Goal: Task Accomplishment & Management: Manage account settings

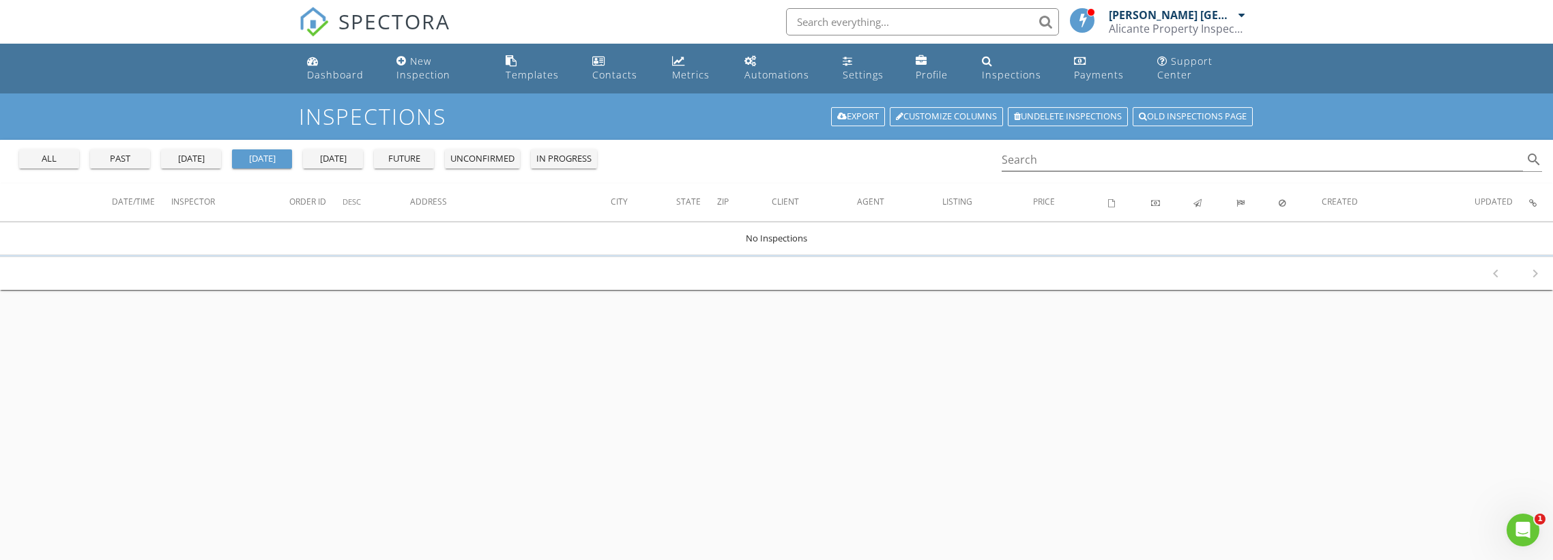
click at [192, 154] on div "[DATE]" at bounding box center [190, 159] width 49 height 14
click at [122, 158] on div "past" at bounding box center [120, 159] width 49 height 14
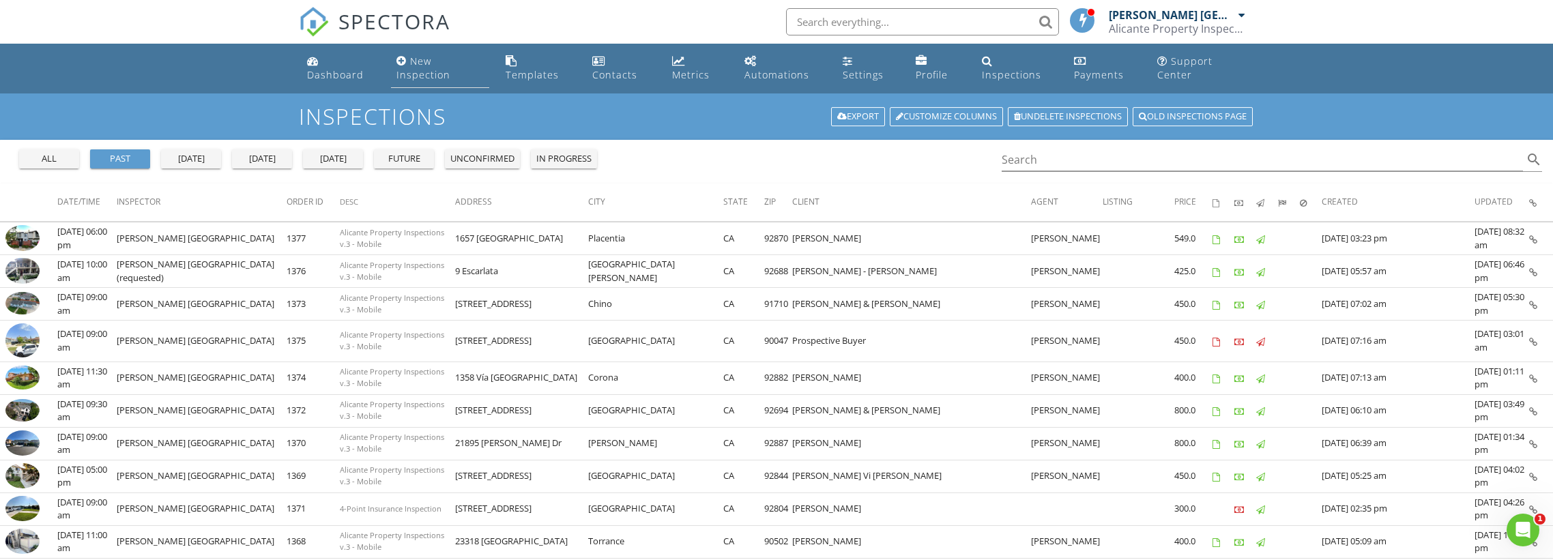
click at [417, 61] on div "New Inspection" at bounding box center [423, 68] width 54 height 27
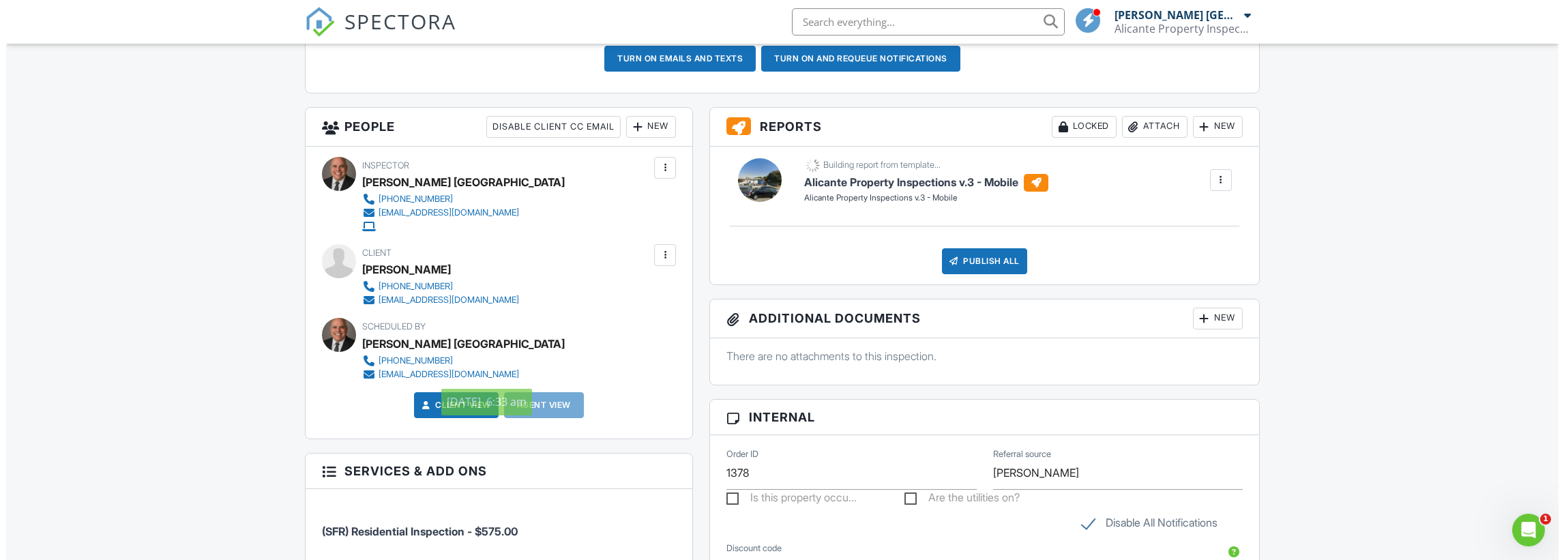
scroll to position [426, 0]
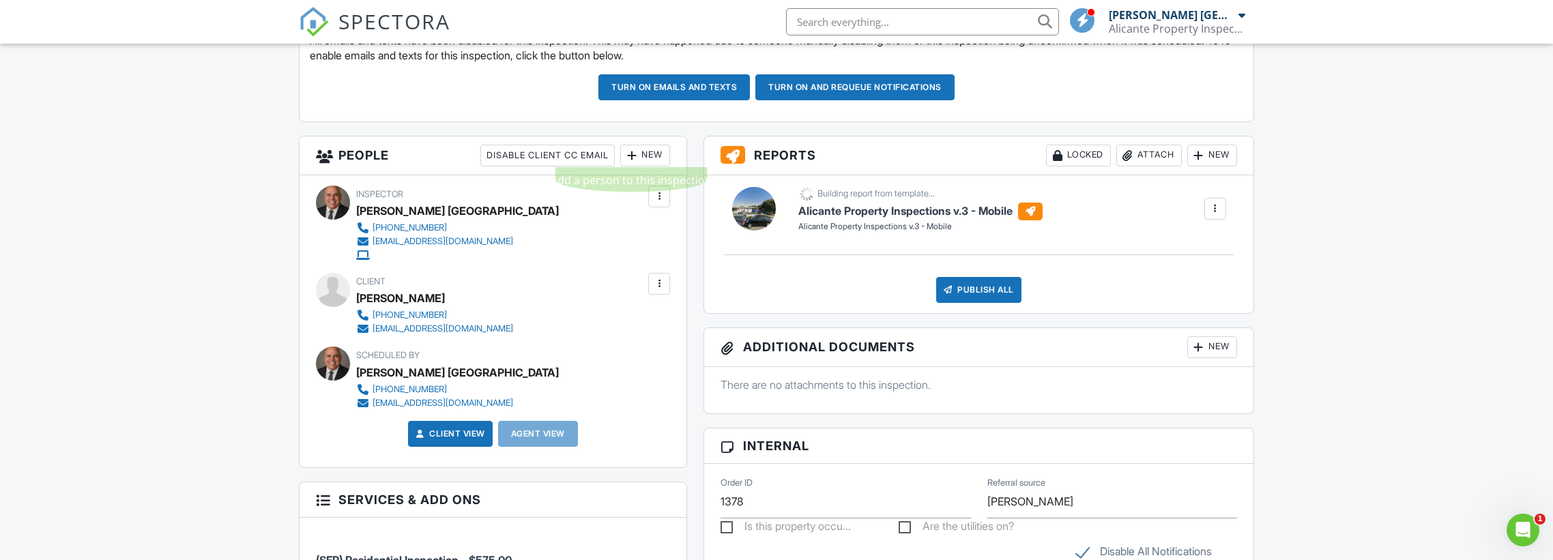
click at [634, 149] on div at bounding box center [632, 156] width 14 height 14
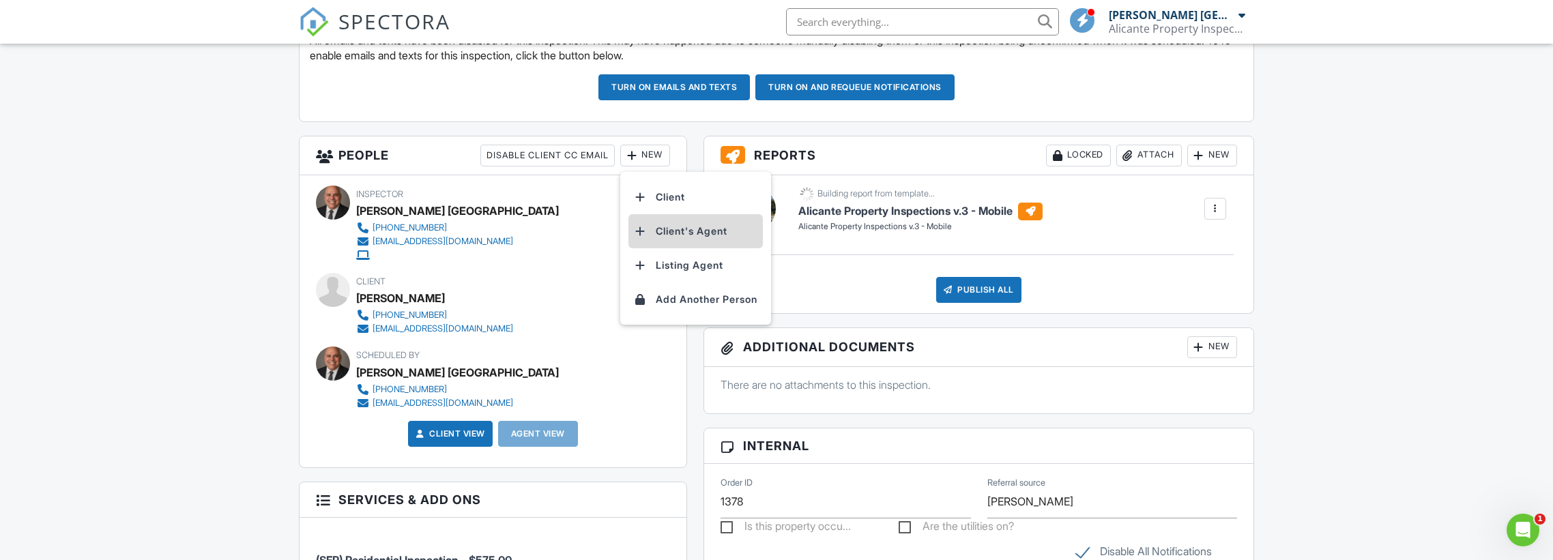
click at [645, 230] on div at bounding box center [641, 231] width 14 height 14
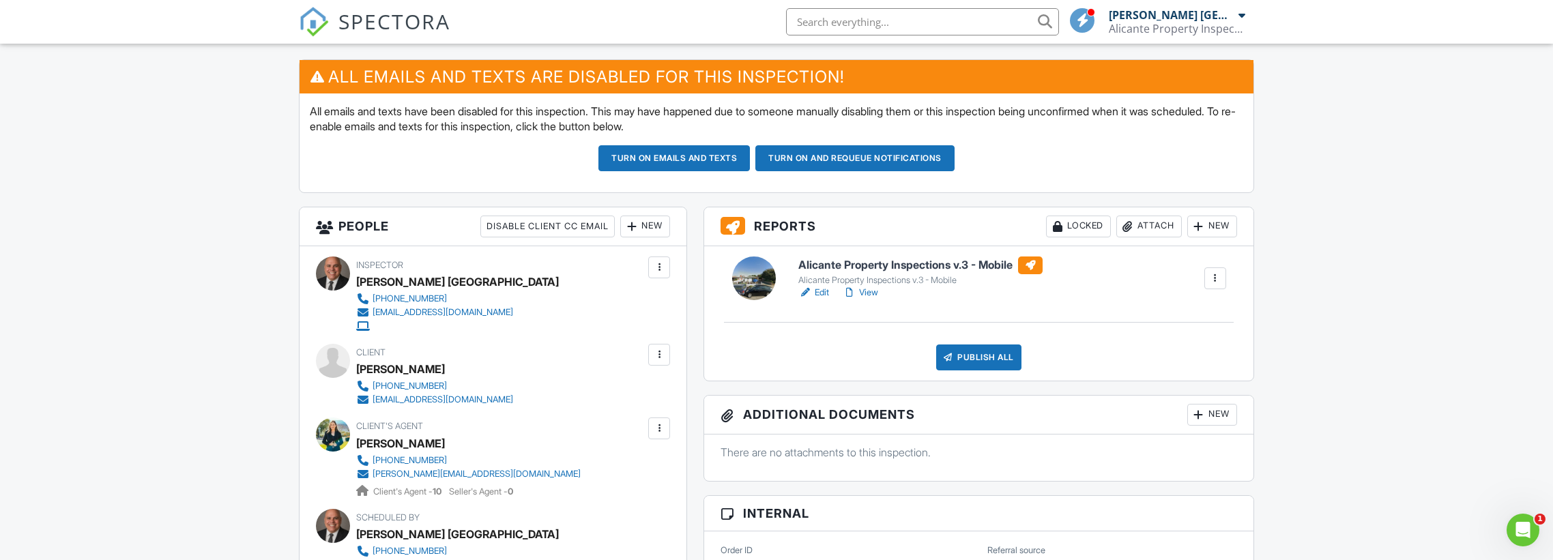
click at [821, 289] on link "Edit" at bounding box center [813, 293] width 31 height 14
